Goal: Answer question/provide support: Share knowledge or assist other users

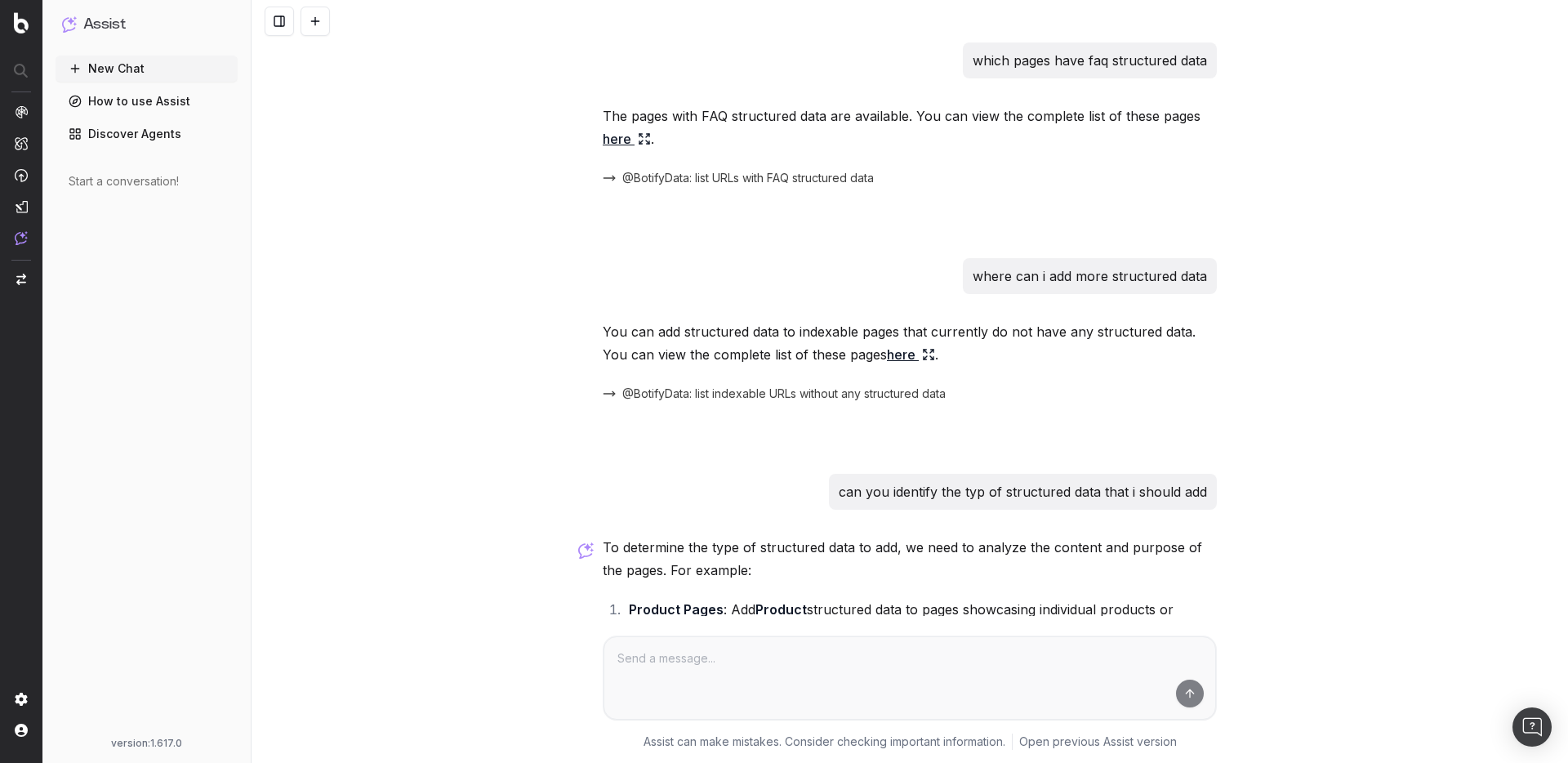
scroll to position [332, 0]
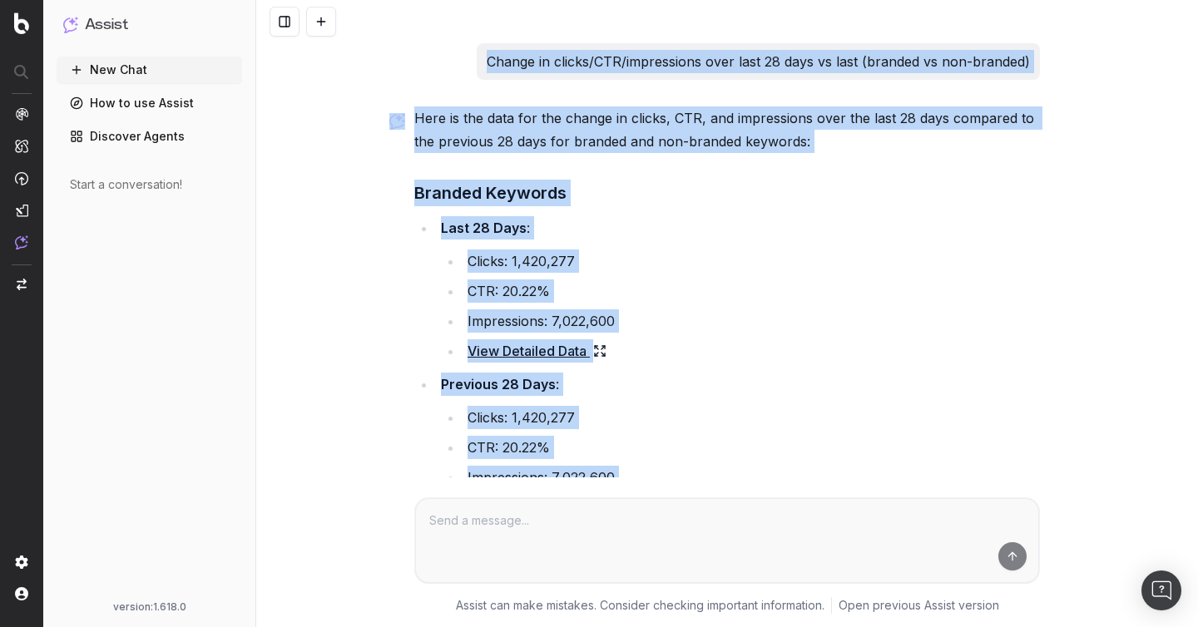
drag, startPoint x: 1087, startPoint y: 423, endPoint x: 429, endPoint y: 70, distance: 747.0
click at [429, 70] on div "Change in clicks/CTR/impressions over last 28 days vs last (branded vs non-bran…" at bounding box center [727, 313] width 942 height 627
copy div "Change in clicks/CTR/impressions over last 28 days vs last (branded vs non-bran…"
